Goal: Task Accomplishment & Management: Complete application form

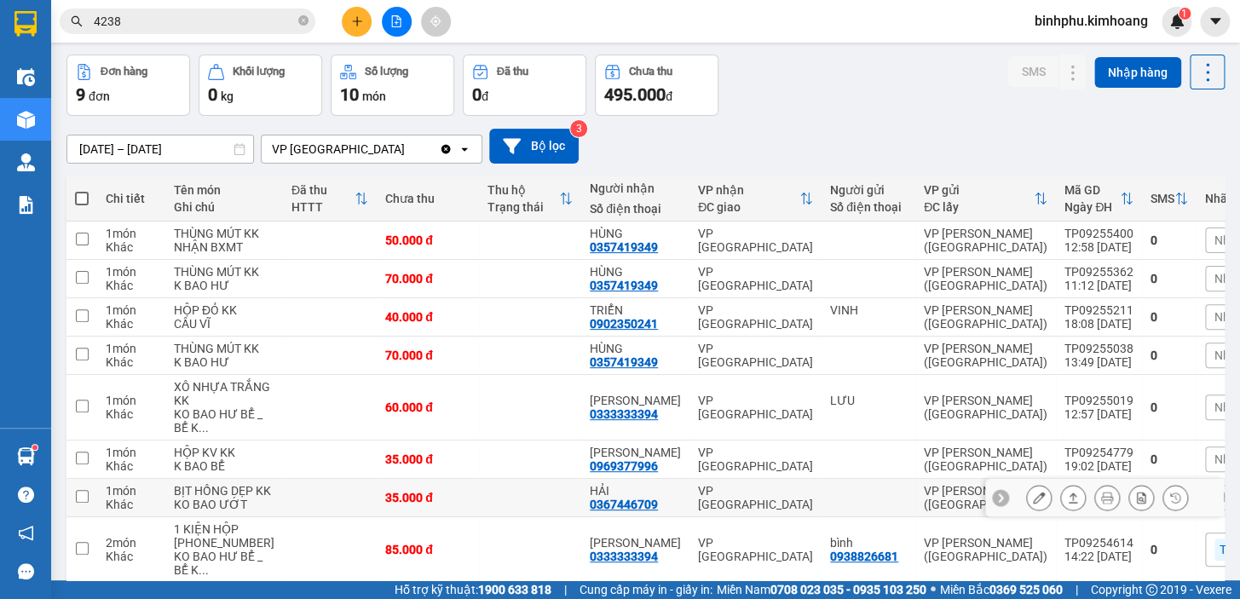
scroll to position [43, 0]
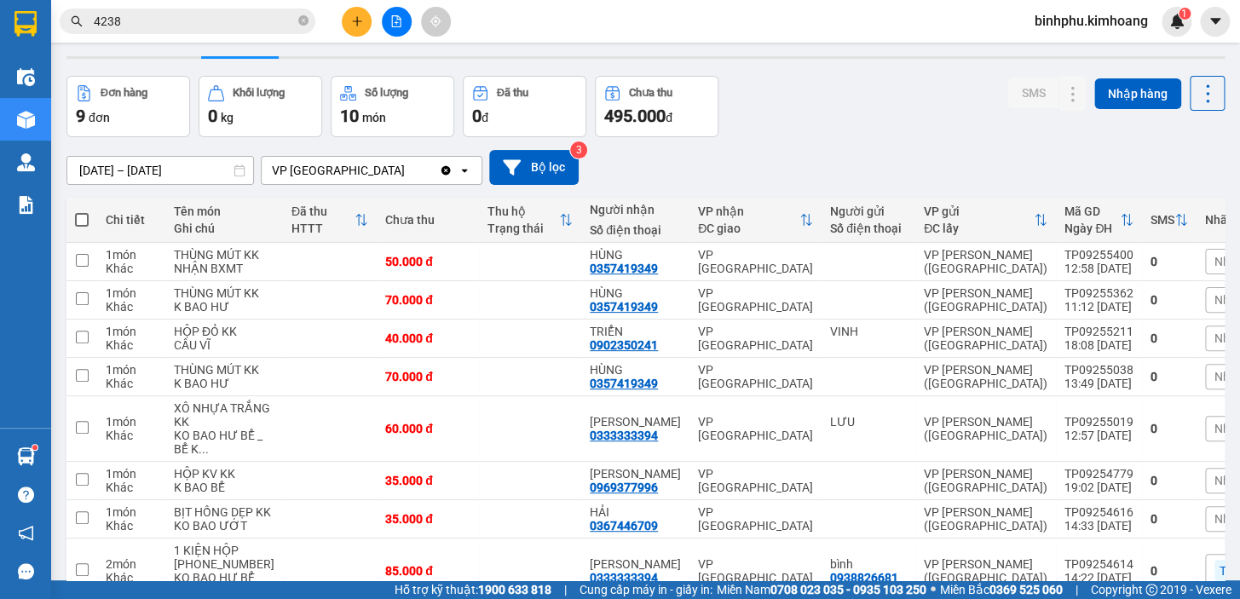
click at [243, 28] on input "4238" at bounding box center [194, 21] width 201 height 19
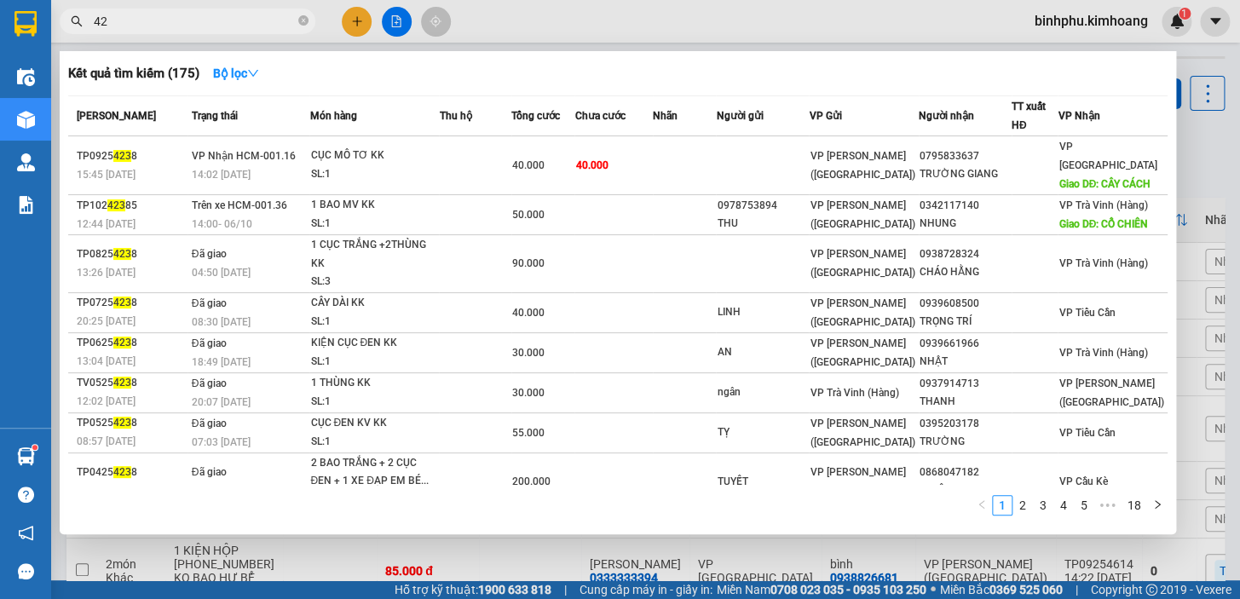
type input "4"
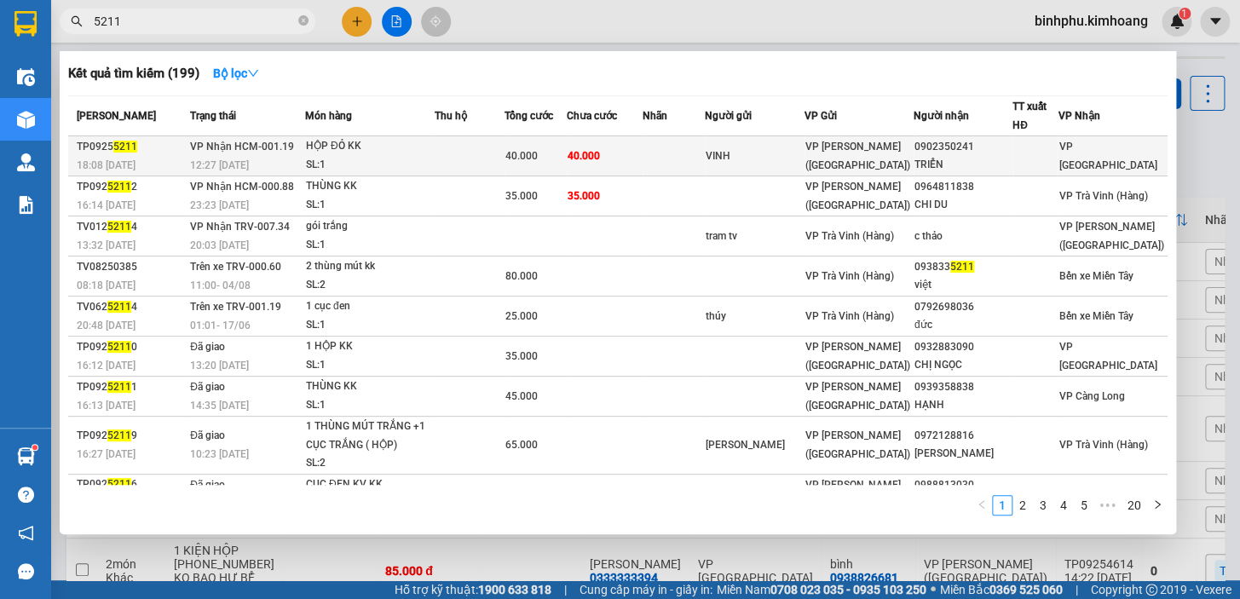
type input "5211"
click at [643, 145] on td "40.000" at bounding box center [605, 156] width 76 height 40
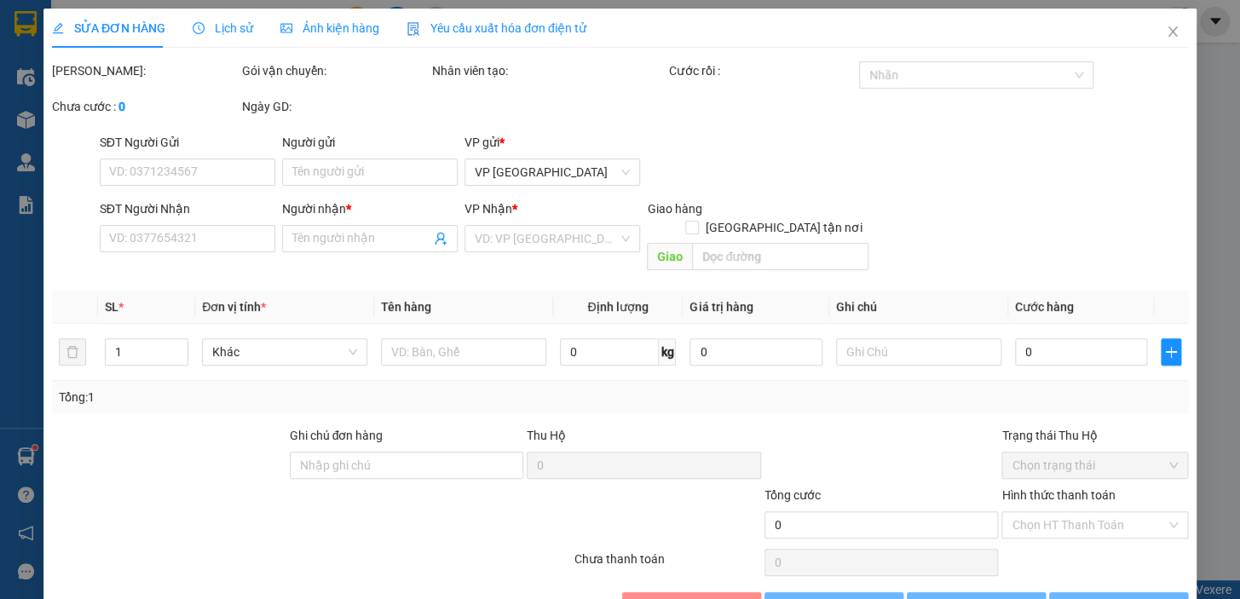
type input "VINH"
type input "0902350241"
type input "TRIỂN"
type input "40.000"
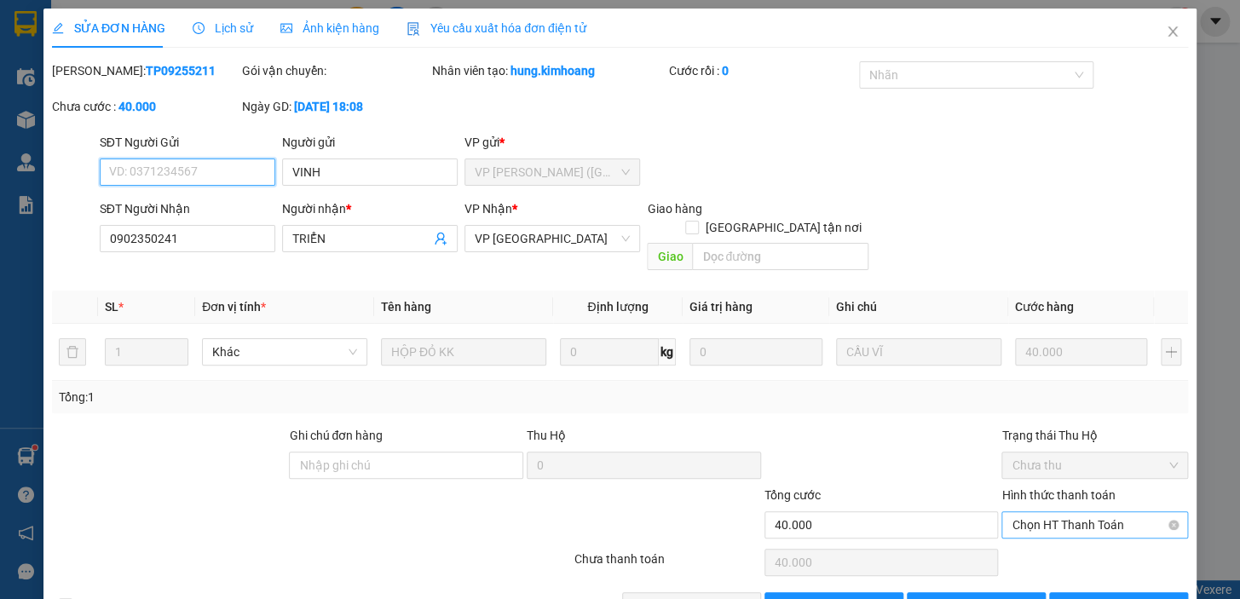
click at [1013, 512] on span "Chọn HT Thanh Toán" at bounding box center [1095, 525] width 166 height 26
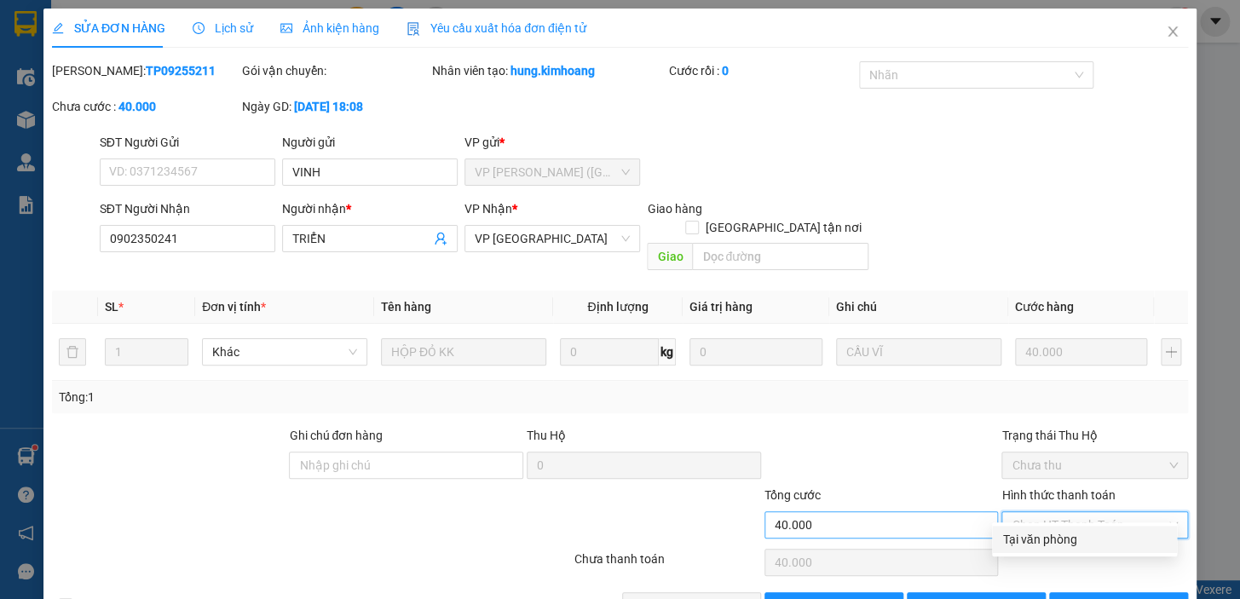
drag, startPoint x: 1017, startPoint y: 531, endPoint x: 899, endPoint y: 503, distance: 121.8
click at [1009, 532] on div "Tại văn phòng" at bounding box center [1085, 539] width 165 height 19
type input "0"
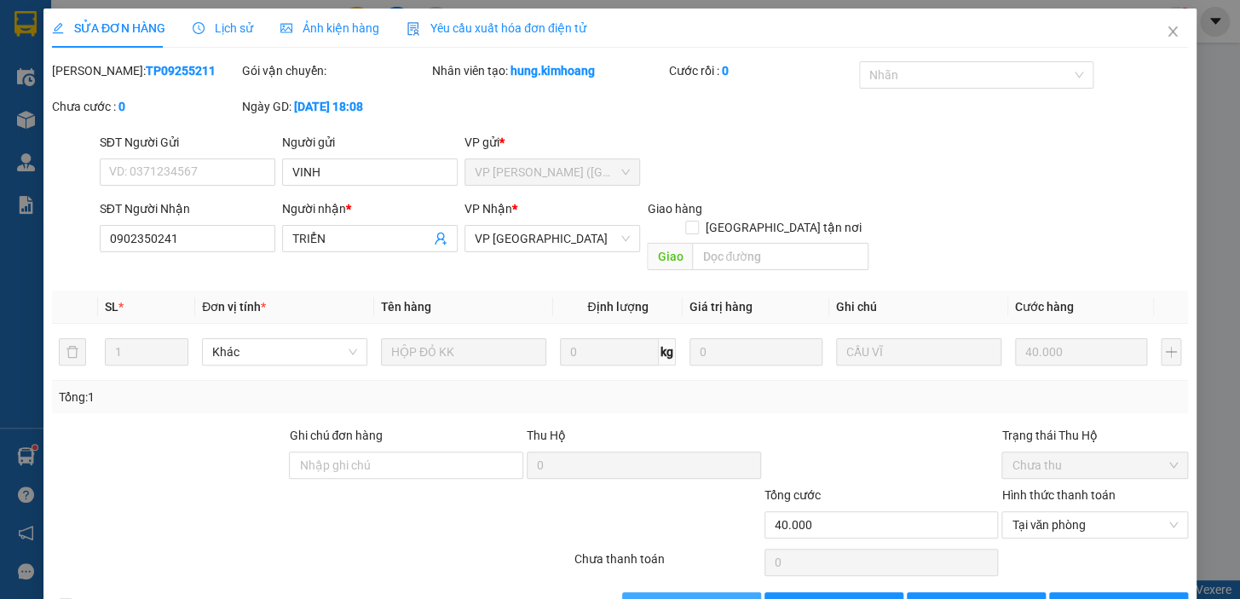
click at [664, 597] on span "[PERSON_NAME] và Giao hàng" at bounding box center [737, 606] width 164 height 19
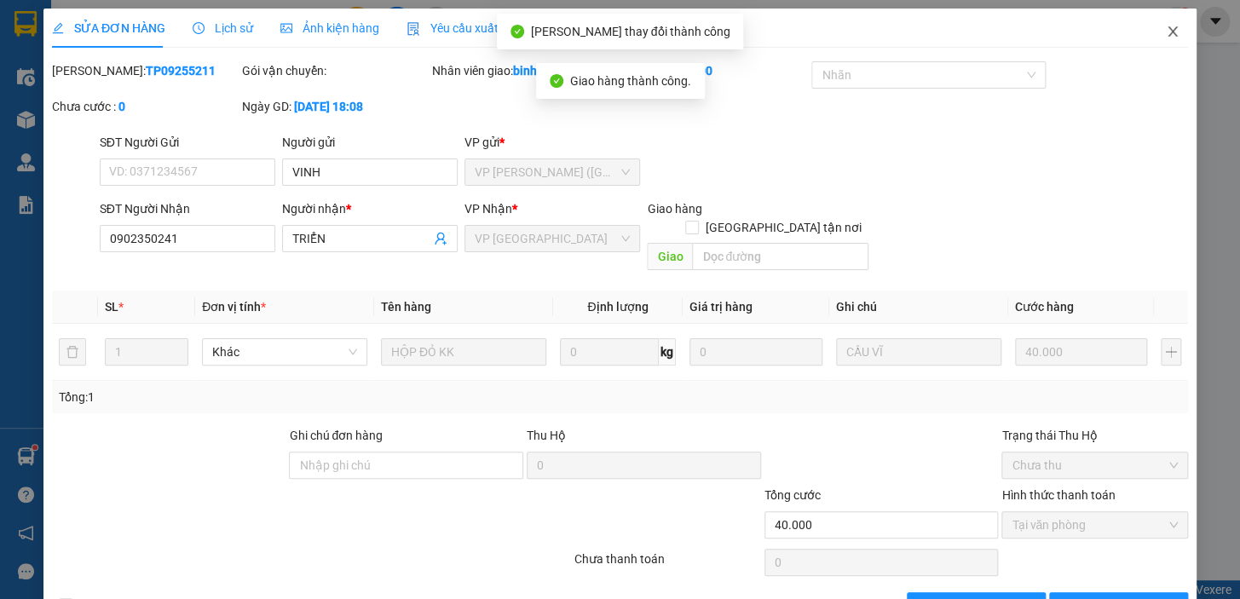
click at [1161, 24] on span "Close" at bounding box center [1173, 33] width 48 height 48
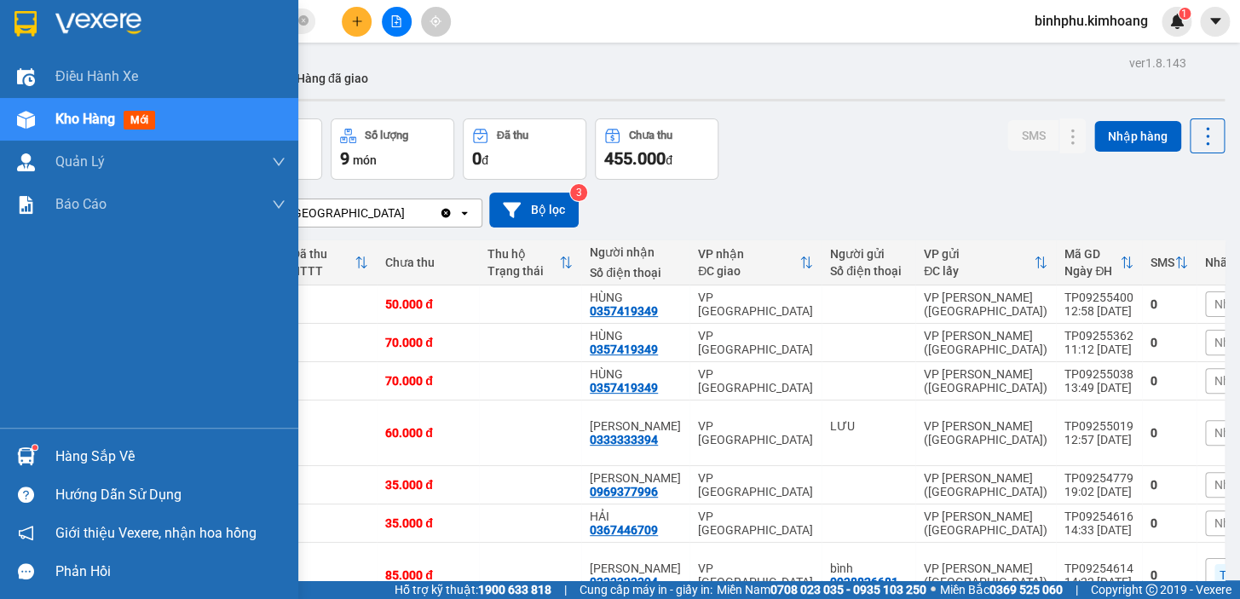
click at [20, 442] on div at bounding box center [26, 457] width 30 height 30
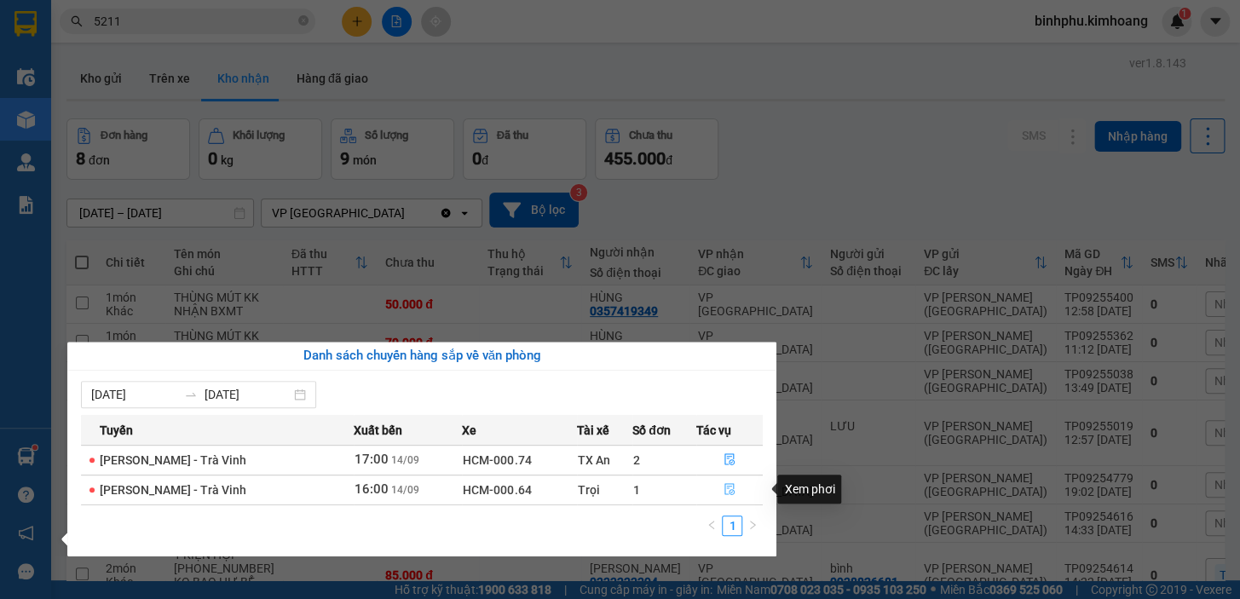
click at [728, 496] on button "button" at bounding box center [730, 490] width 66 height 27
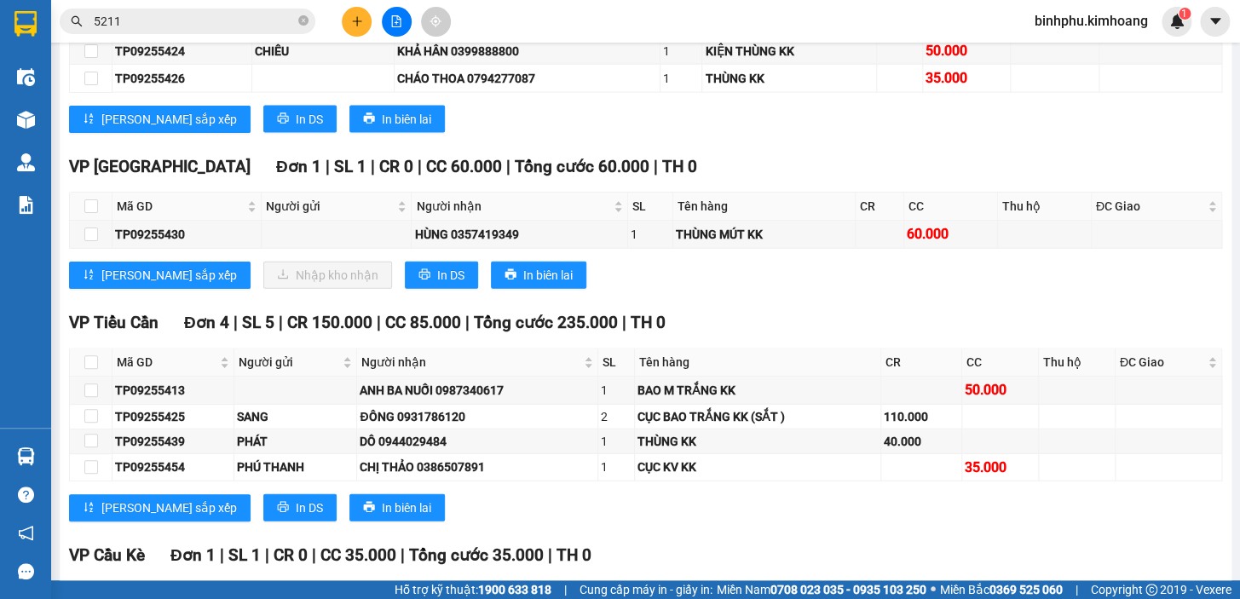
scroll to position [1472, 0]
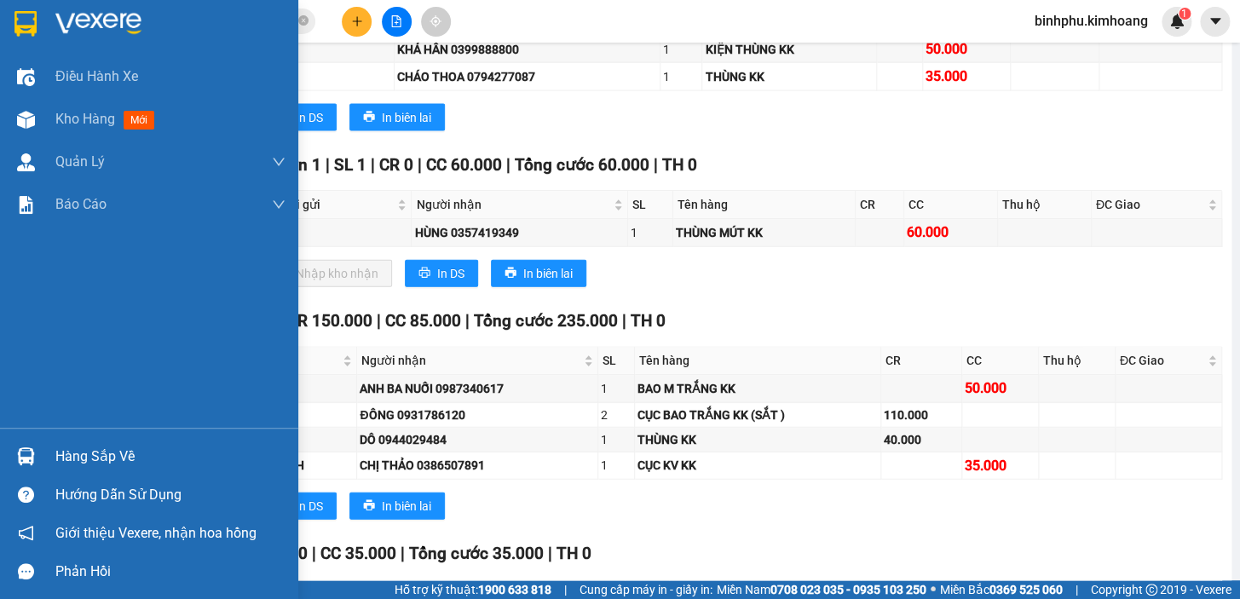
click at [25, 460] on img at bounding box center [26, 457] width 18 height 18
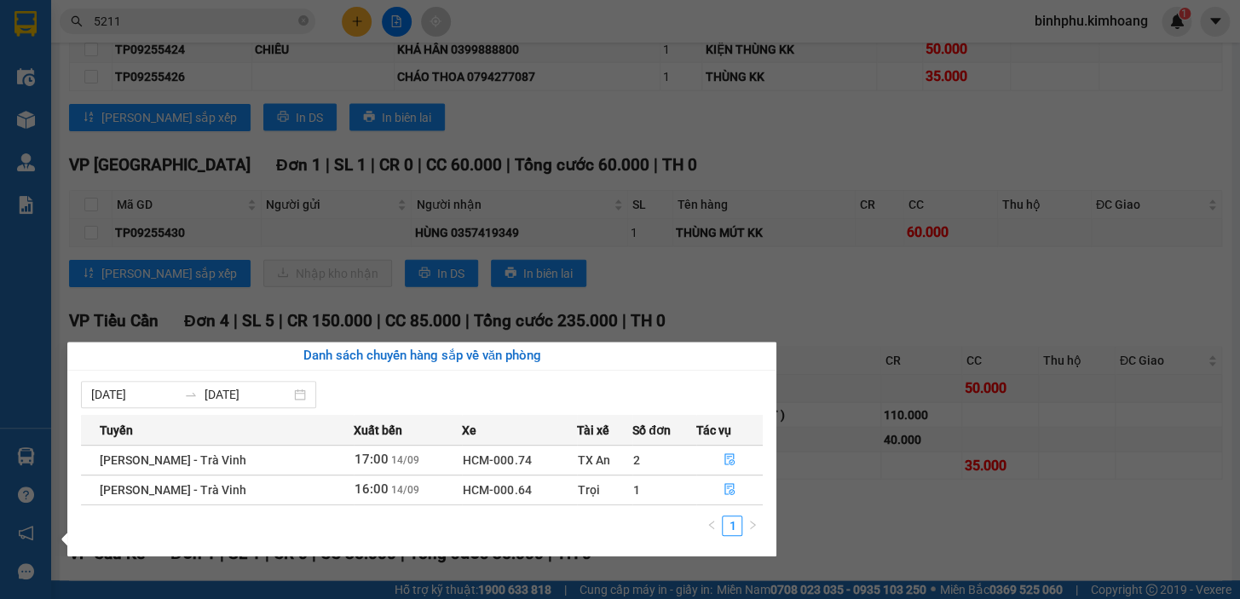
click at [960, 54] on section "Kết quả tìm kiếm ( 199 ) Bộ lọc Mã ĐH Trạng thái Món hàng Thu hộ Tổng cước Chưa…" at bounding box center [620, 299] width 1240 height 599
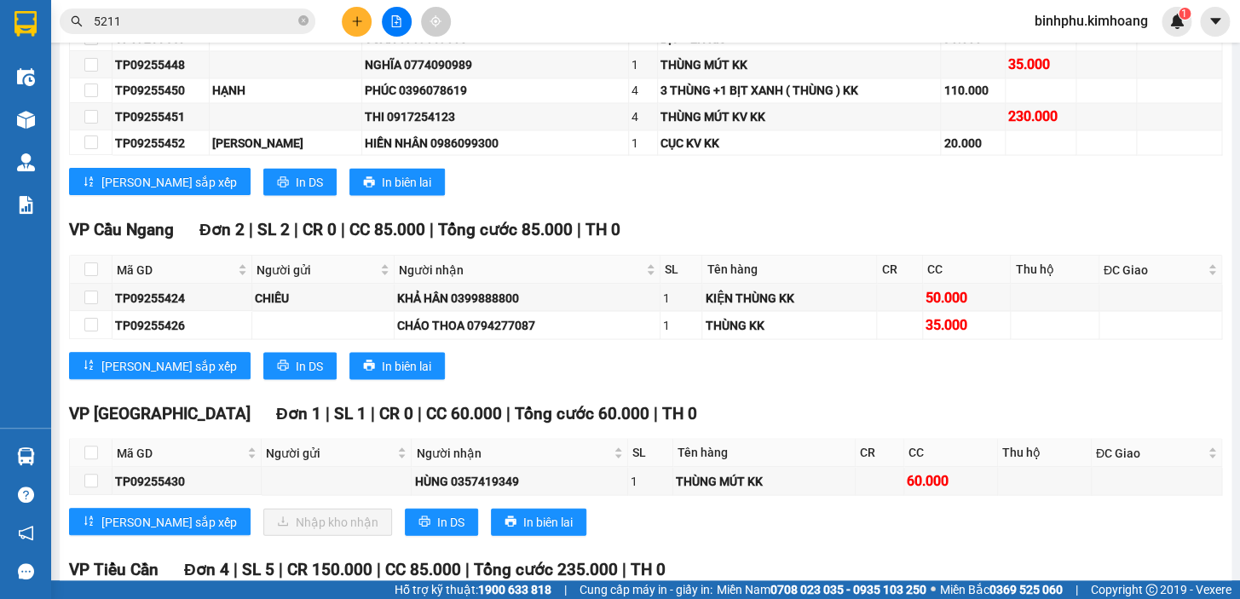
scroll to position [1083, 0]
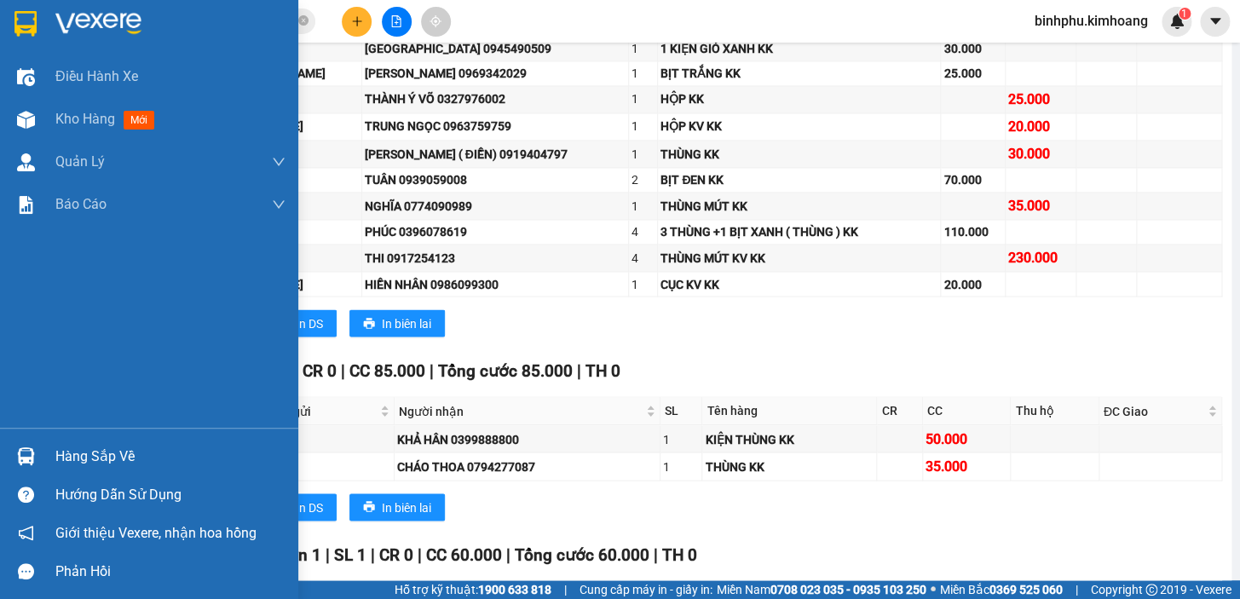
click at [0, 446] on div "Hàng sắp về" at bounding box center [149, 456] width 298 height 38
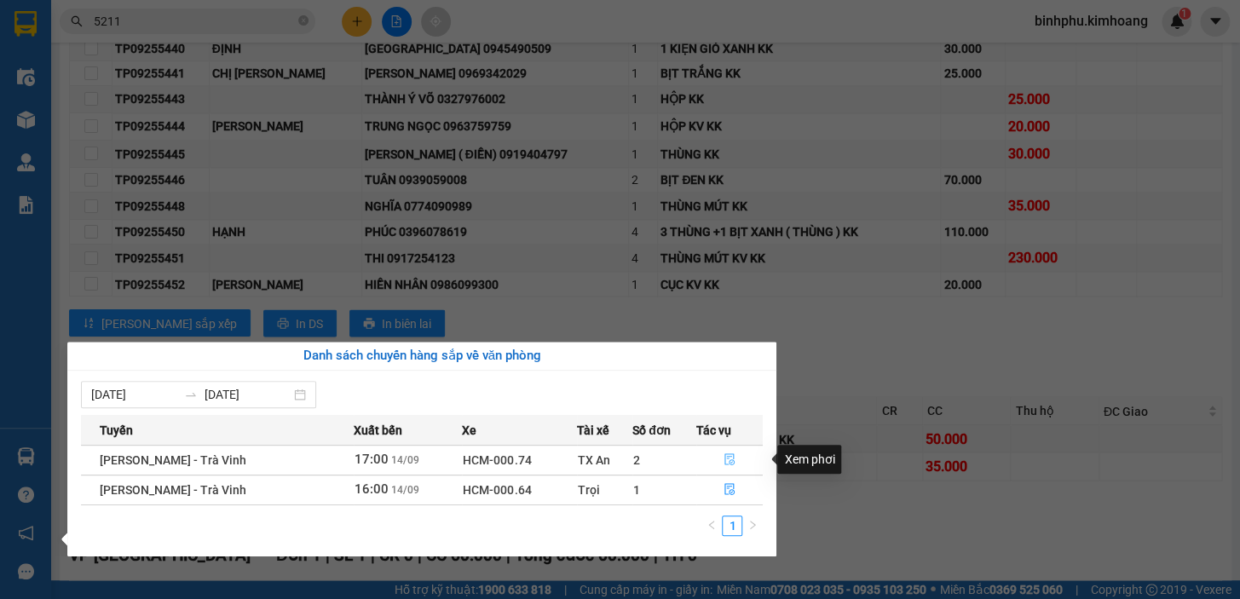
click at [737, 456] on button "button" at bounding box center [730, 460] width 66 height 27
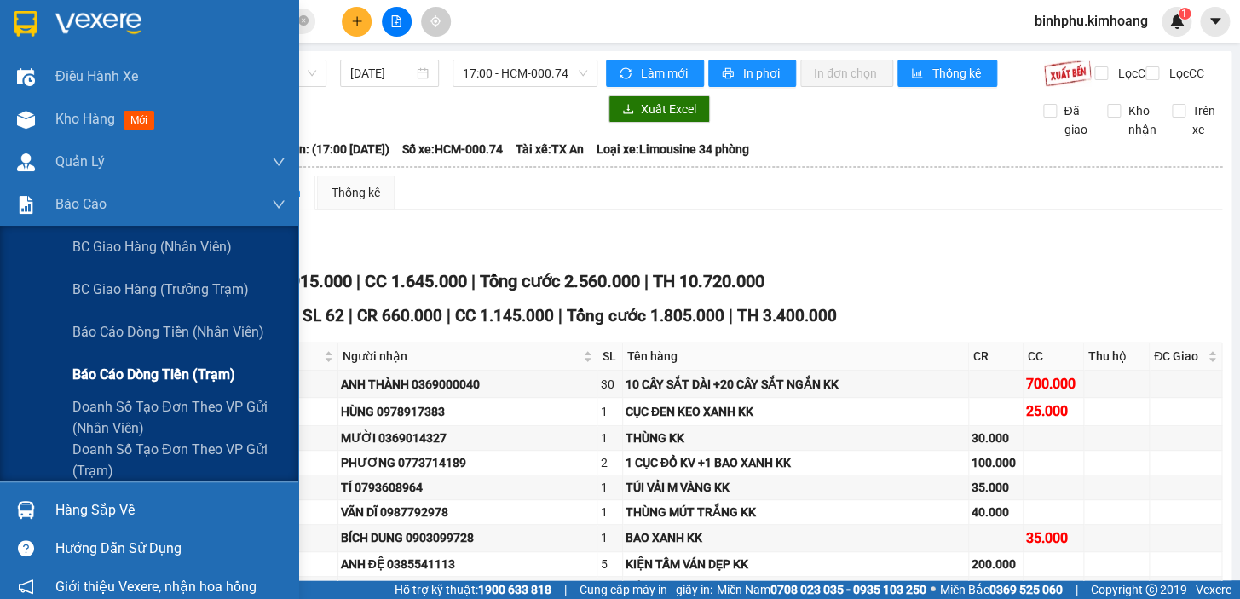
click at [147, 362] on div "Báo cáo dòng tiền (trạm)" at bounding box center [178, 375] width 213 height 43
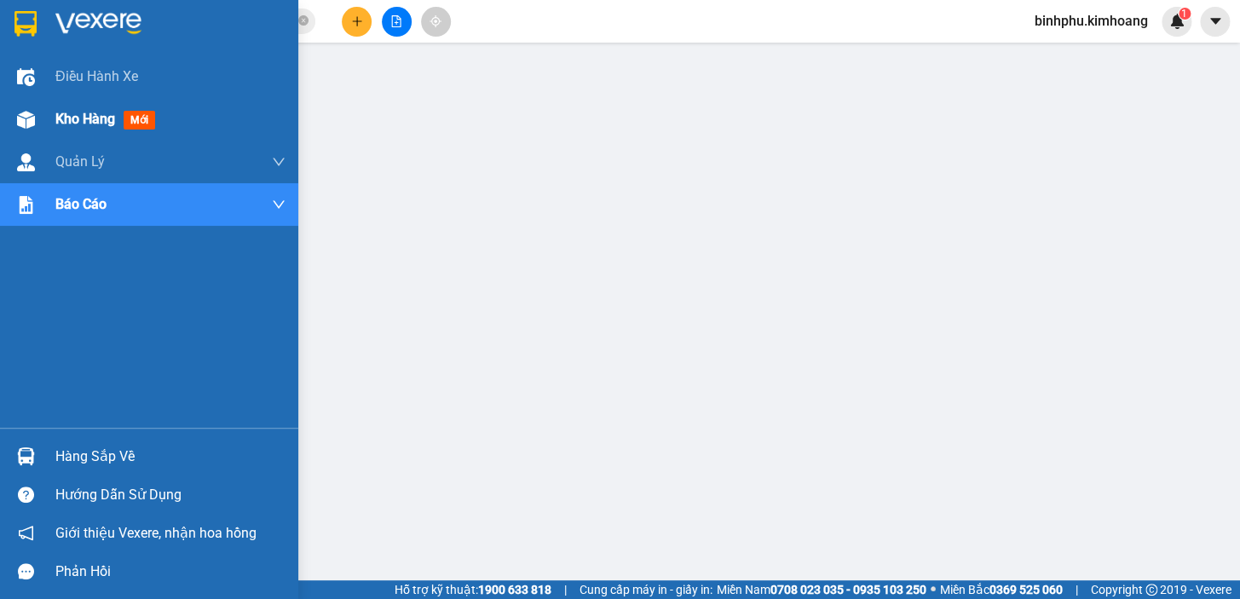
click at [49, 116] on div "Kho hàng mới" at bounding box center [149, 119] width 298 height 43
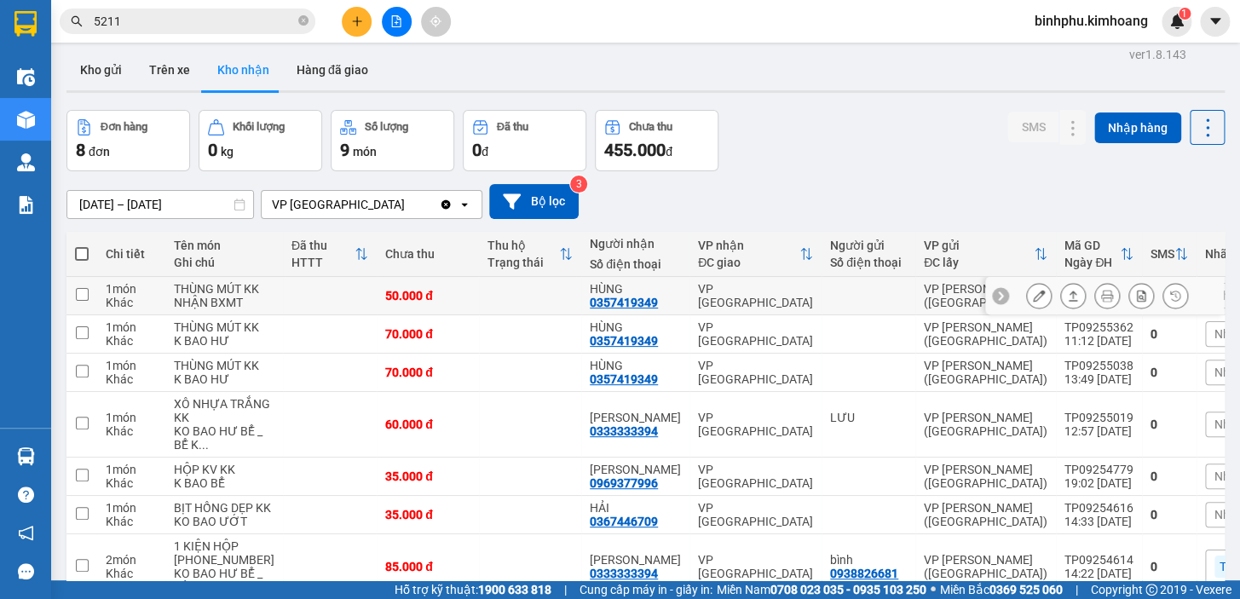
scroll to position [4, 0]
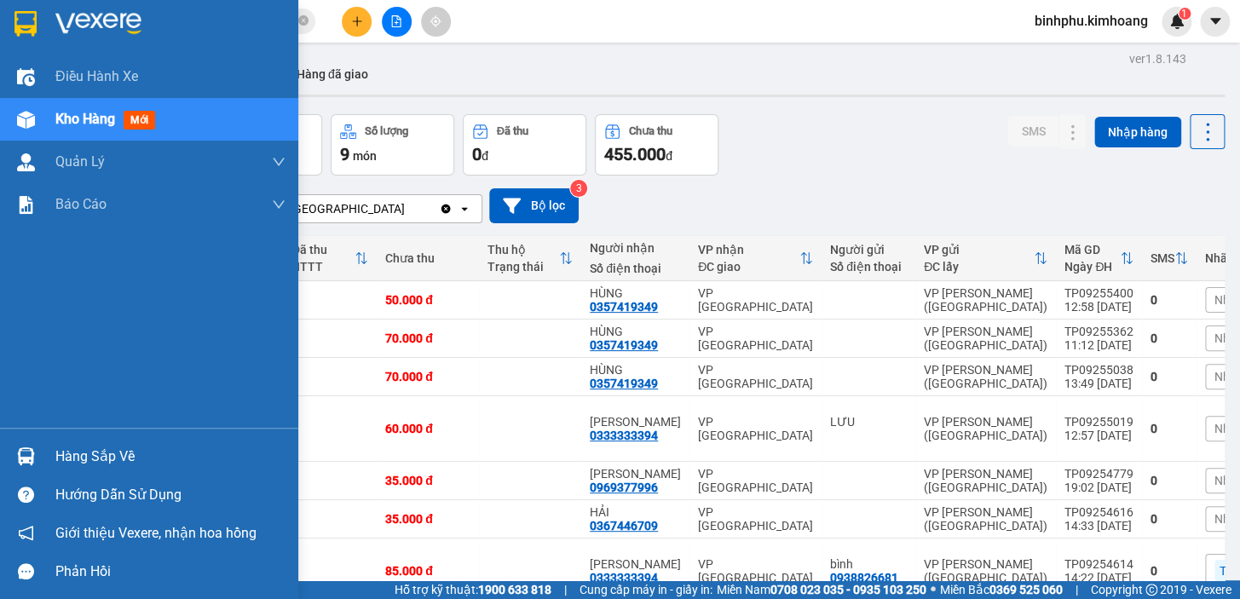
click at [30, 446] on div at bounding box center [26, 457] width 30 height 30
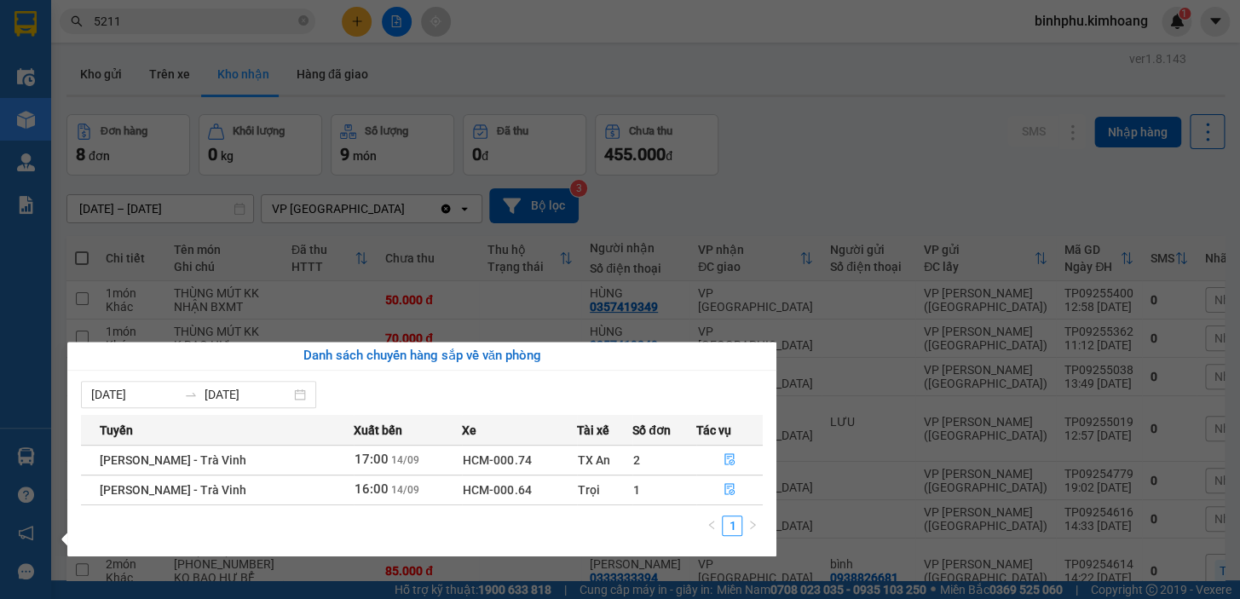
click at [30, 350] on div "Điều hành xe Kho hàng mới Quản [PERSON_NAME] lý chuyến Quản lý khách hàng mới B…" at bounding box center [25, 299] width 51 height 599
